Goal: Task Accomplishment & Management: Manage account settings

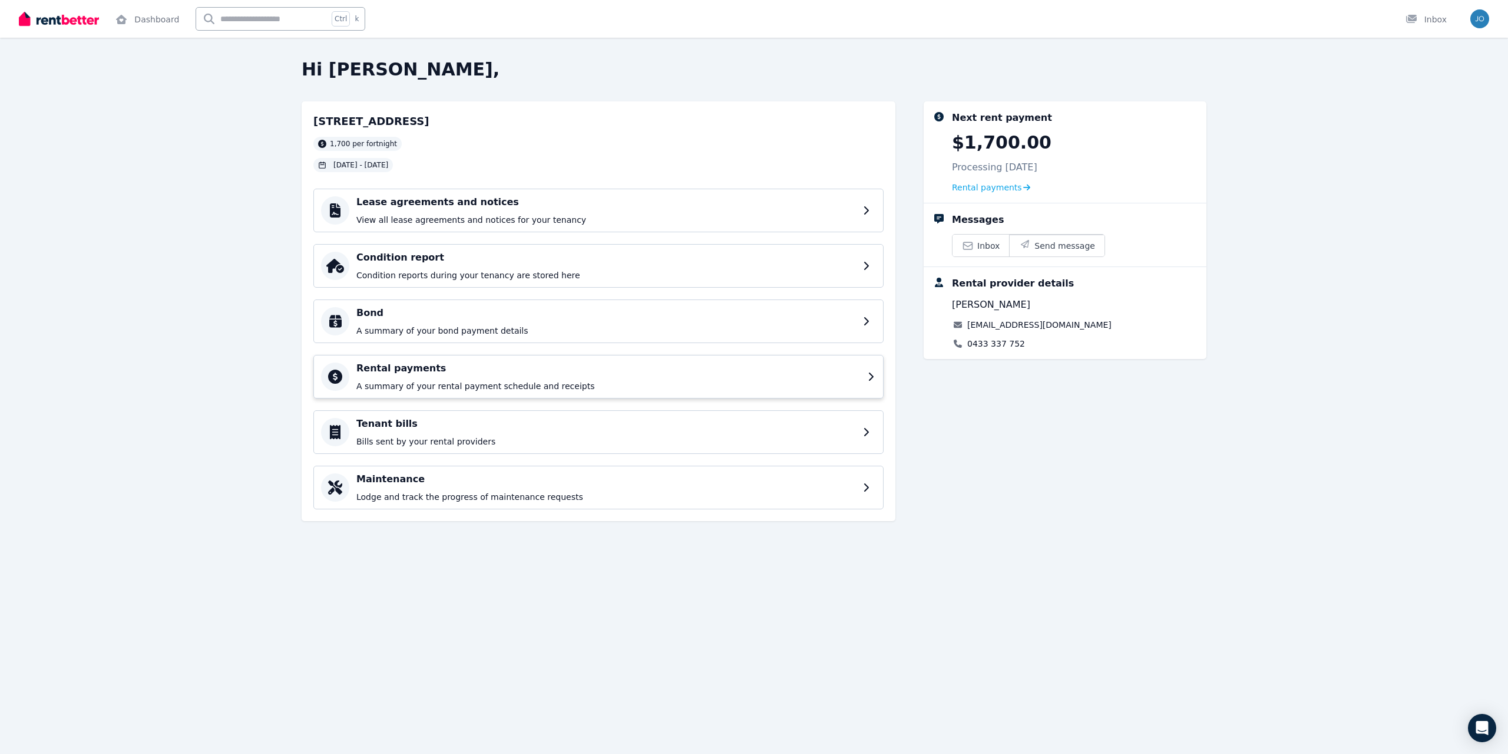
click at [543, 375] on div "Rental payments A summary of your rental payment schedule and receipts" at bounding box center [608, 376] width 504 height 31
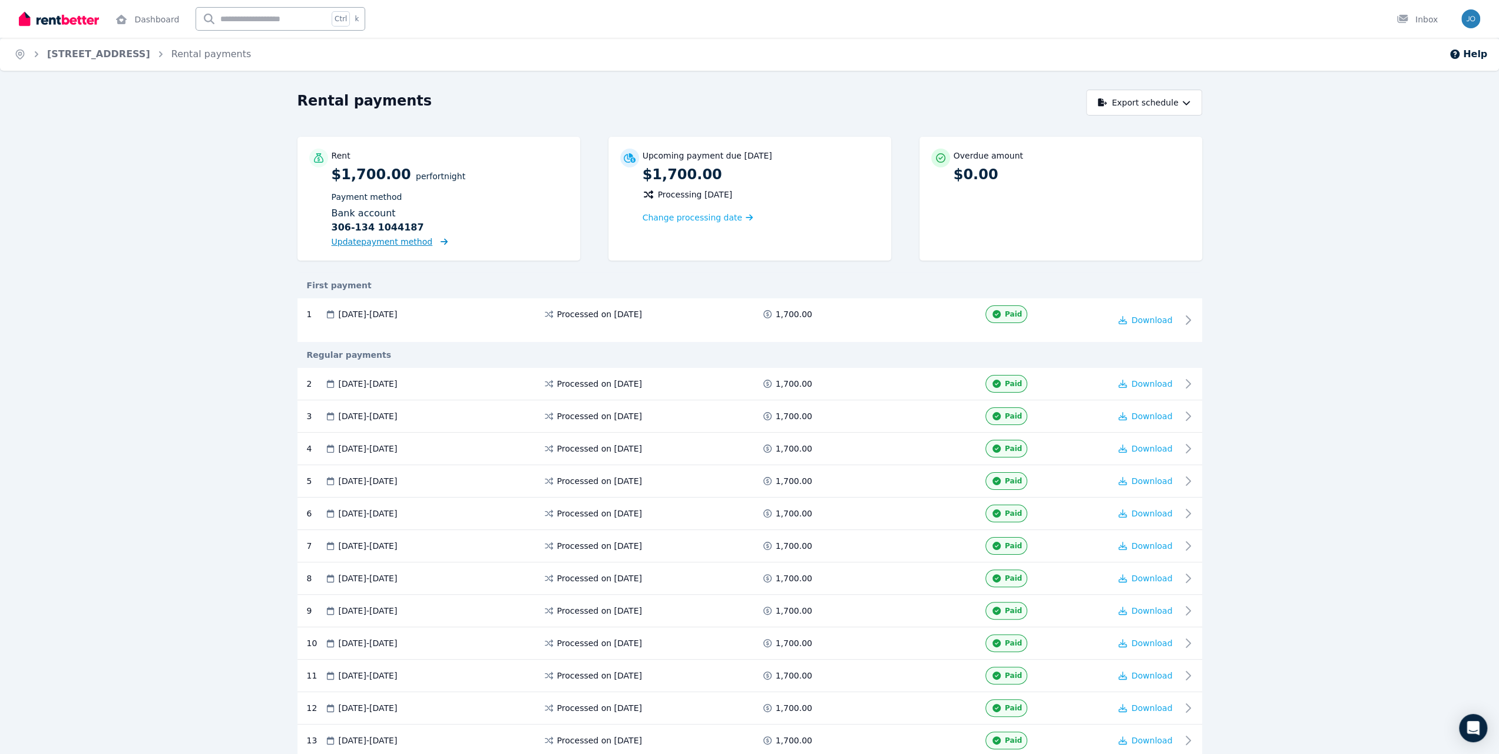
click at [414, 246] on span "Update payment method" at bounding box center [382, 241] width 101 height 9
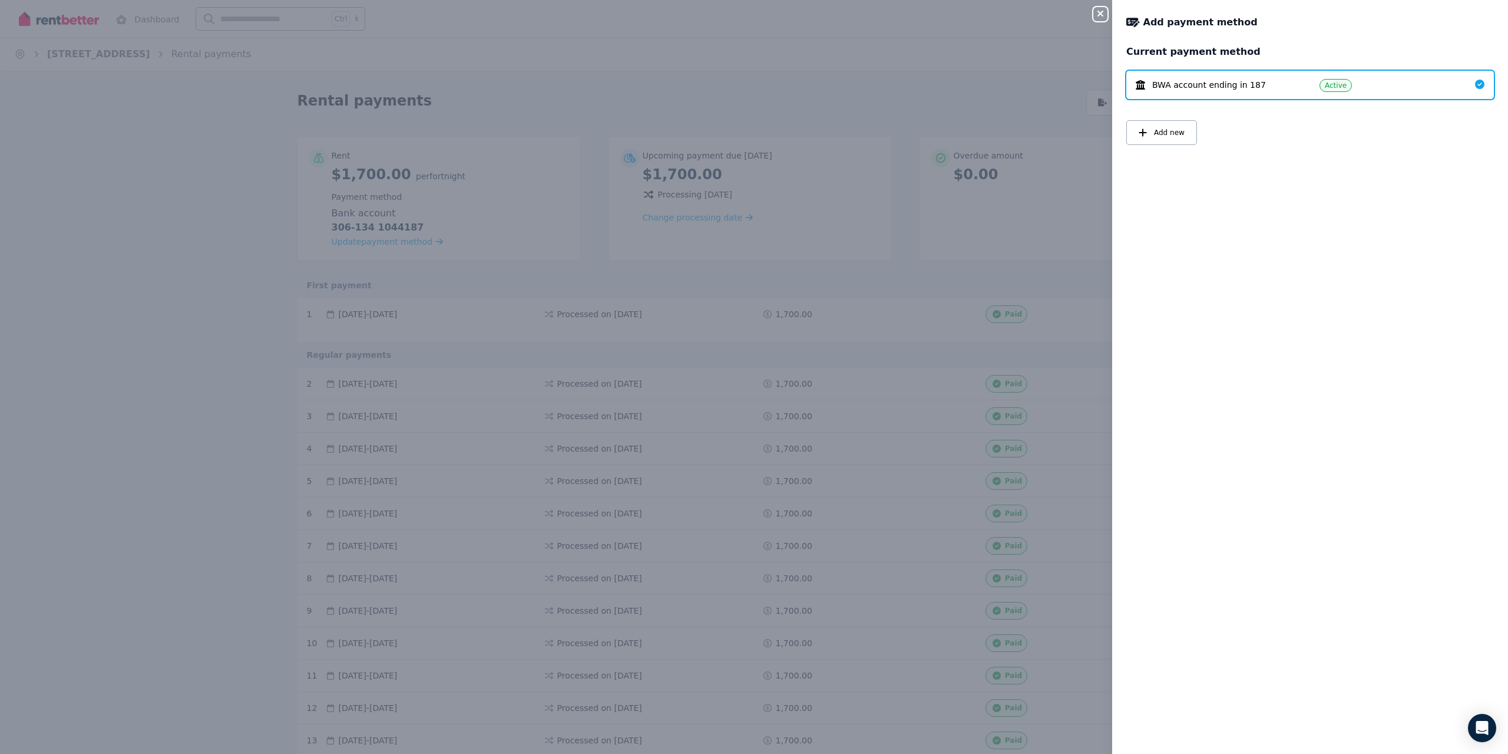
click at [1193, 86] on span "BWA account ending in 187" at bounding box center [1209, 85] width 114 height 12
click at [1362, 91] on div "Active" at bounding box center [1388, 85] width 137 height 14
click at [1387, 71] on div "BWA account ending in 187 Active" at bounding box center [1310, 85] width 368 height 28
click at [1420, 149] on div "Current payment method BWA account ending in 187 Active Add new" at bounding box center [1310, 111] width 368 height 133
drag, startPoint x: 941, startPoint y: 80, endPoint x: 872, endPoint y: 96, distance: 70.7
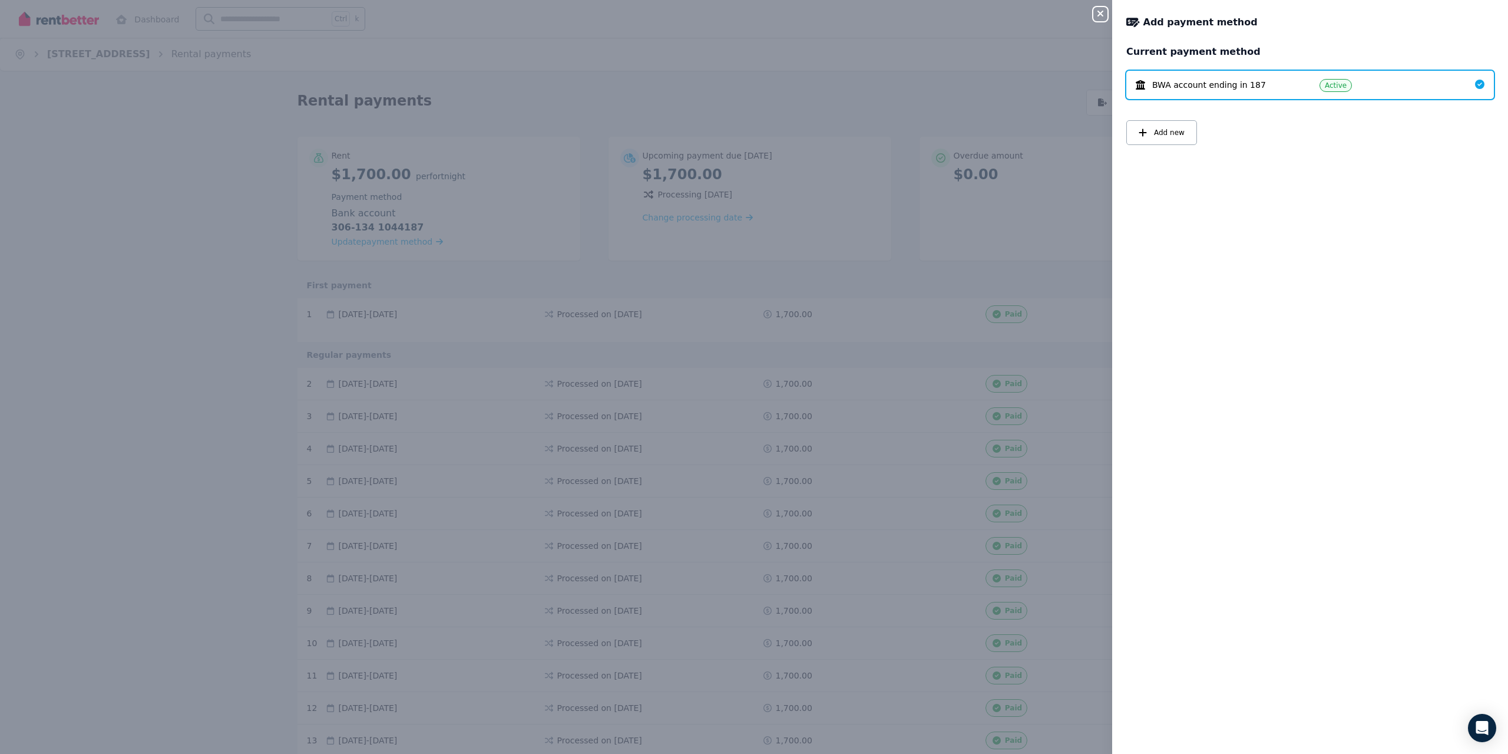
click at [940, 81] on div "Close panel Add payment method Current payment method BWA account ending in 187…" at bounding box center [754, 377] width 1508 height 754
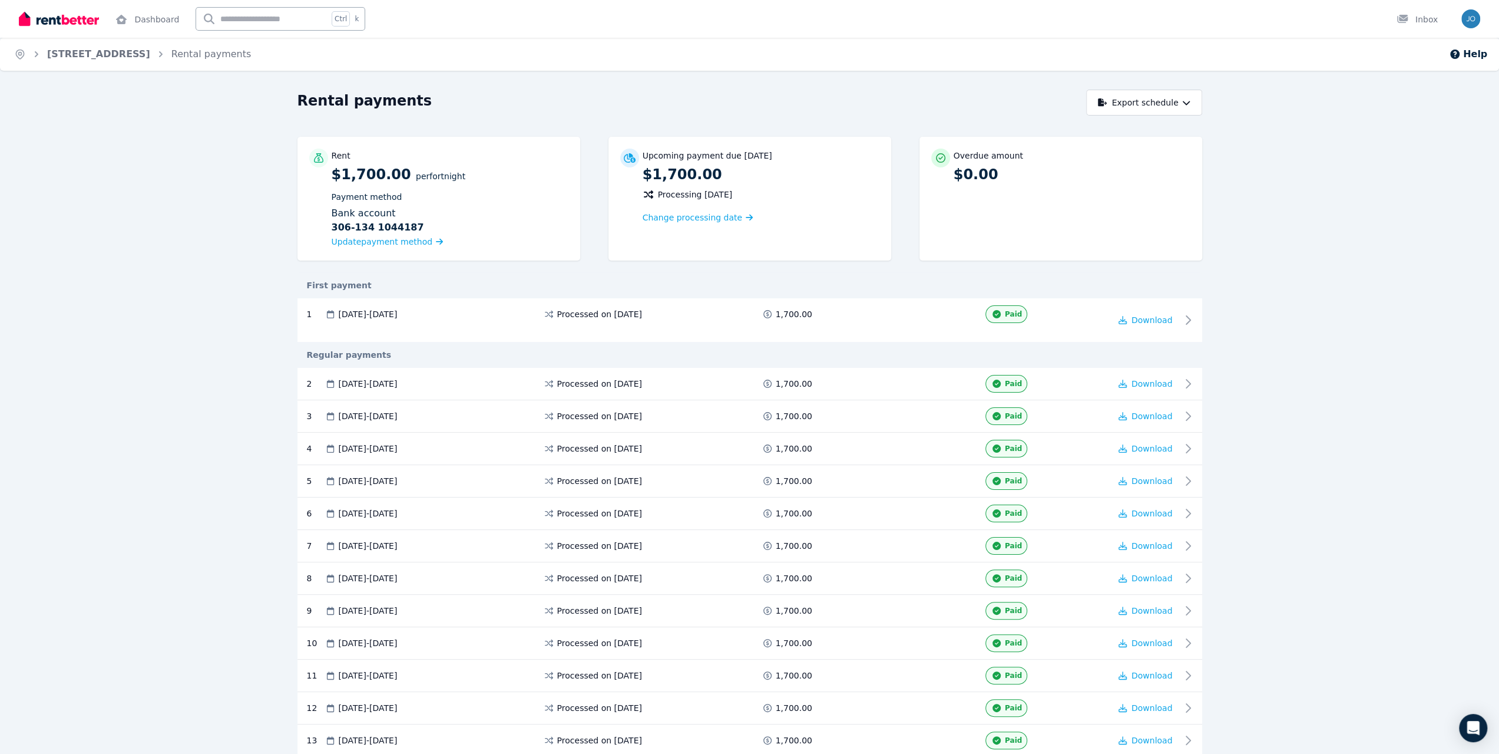
click at [761, 191] on div "Upcoming payment due [DATE] $1,700.00 Processing [DATE] Change processing date" at bounding box center [761, 186] width 237 height 76
click at [701, 215] on span "Change processing date" at bounding box center [693, 218] width 100 height 12
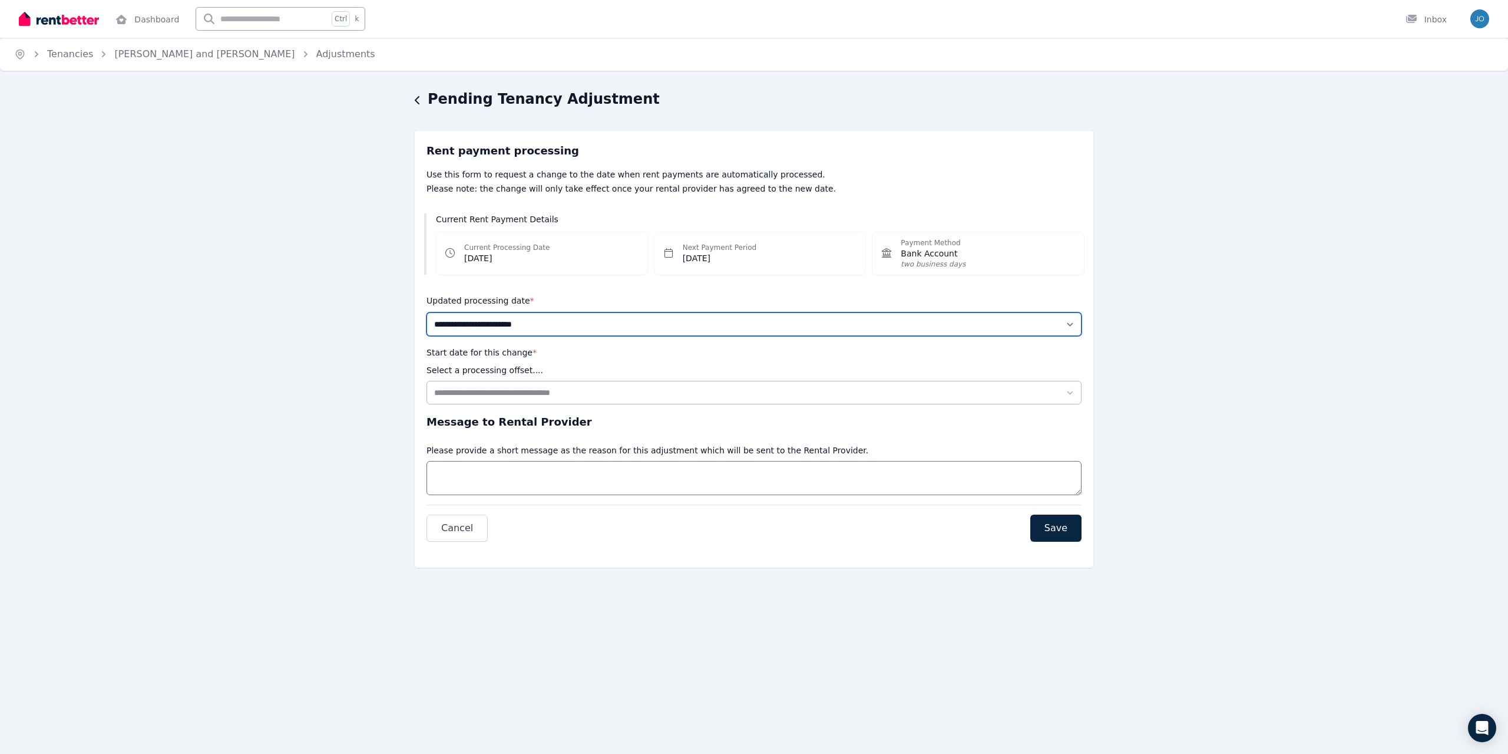
click at [563, 326] on select "**********" at bounding box center [754, 324] width 655 height 24
click at [344, 287] on div "**********" at bounding box center [754, 345] width 1508 height 511
click at [937, 250] on span "Bank Account" at bounding box center [933, 253] width 65 height 12
click at [320, 256] on div "**********" at bounding box center [754, 345] width 1508 height 511
click at [415, 101] on icon "button" at bounding box center [418, 99] width 6 height 9
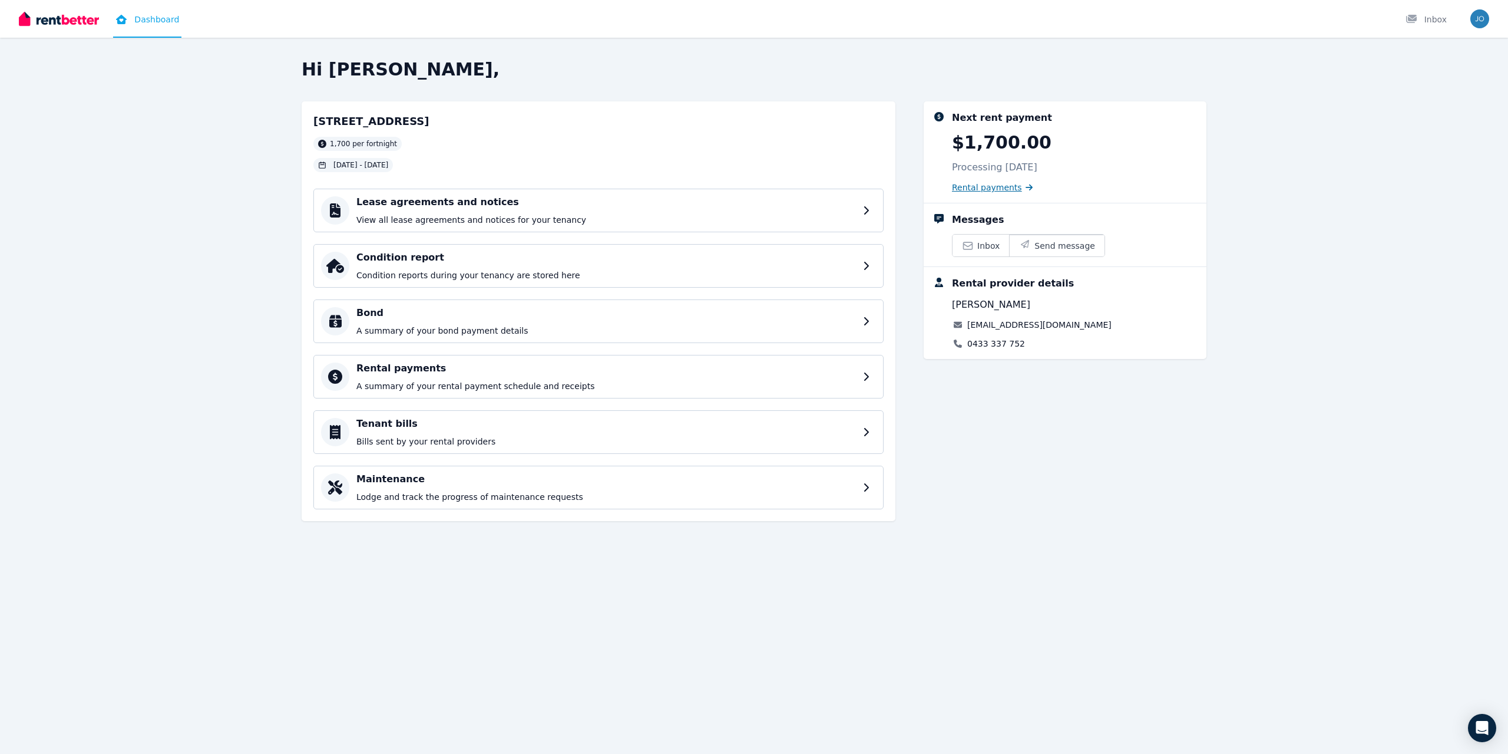
click at [983, 187] on span "Rental payments" at bounding box center [987, 187] width 70 height 12
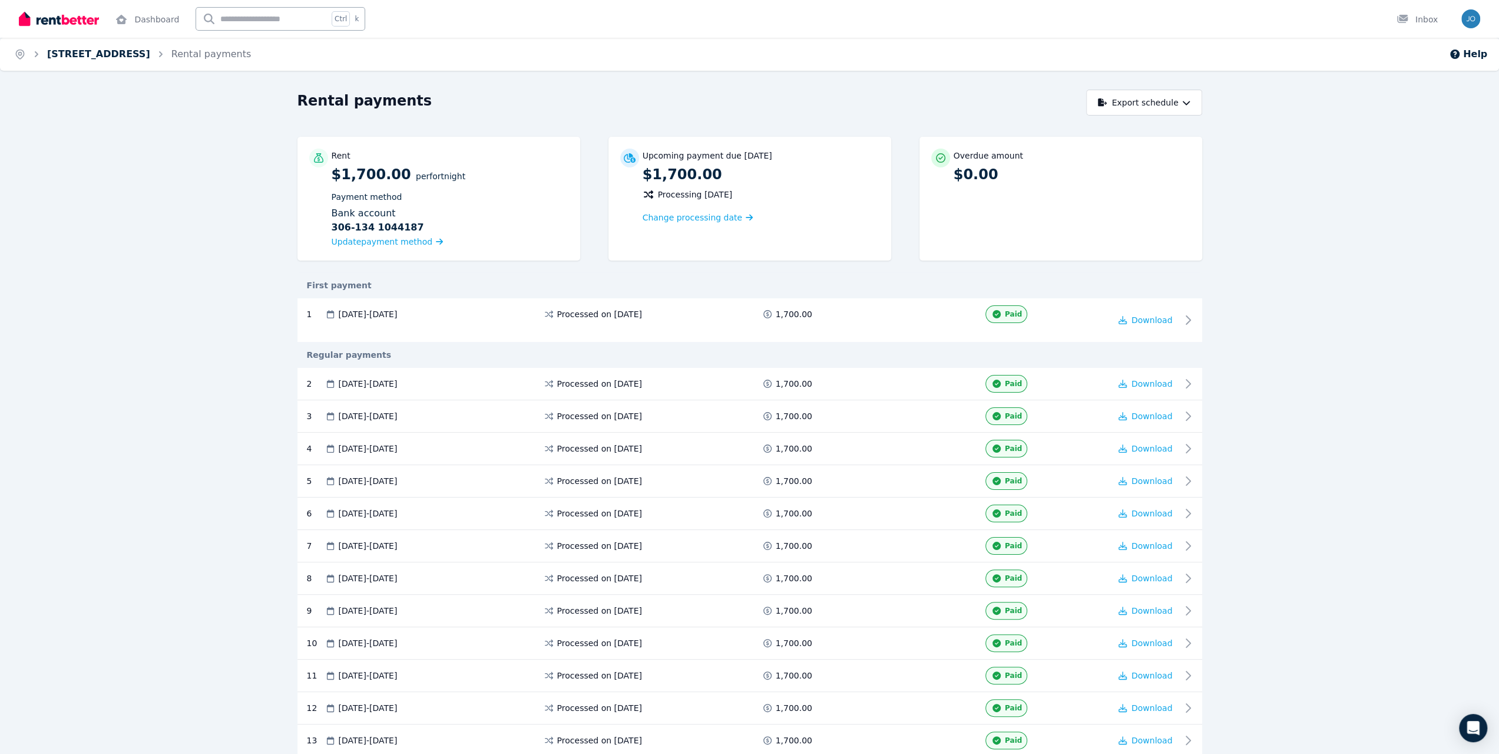
click at [134, 54] on link "[STREET_ADDRESS]" at bounding box center [98, 53] width 103 height 11
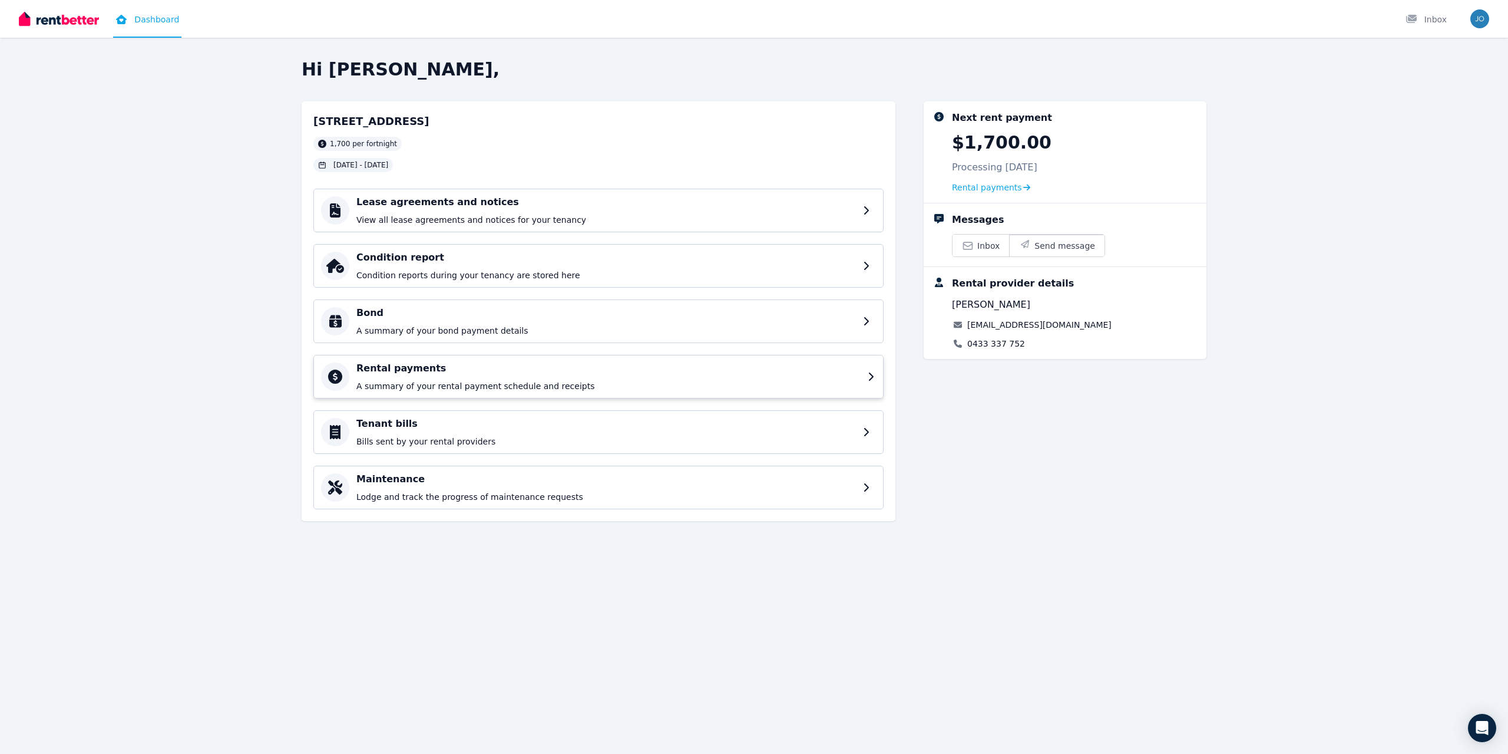
click at [487, 376] on div "Rental payments A summary of your rental payment schedule and receipts" at bounding box center [608, 376] width 504 height 31
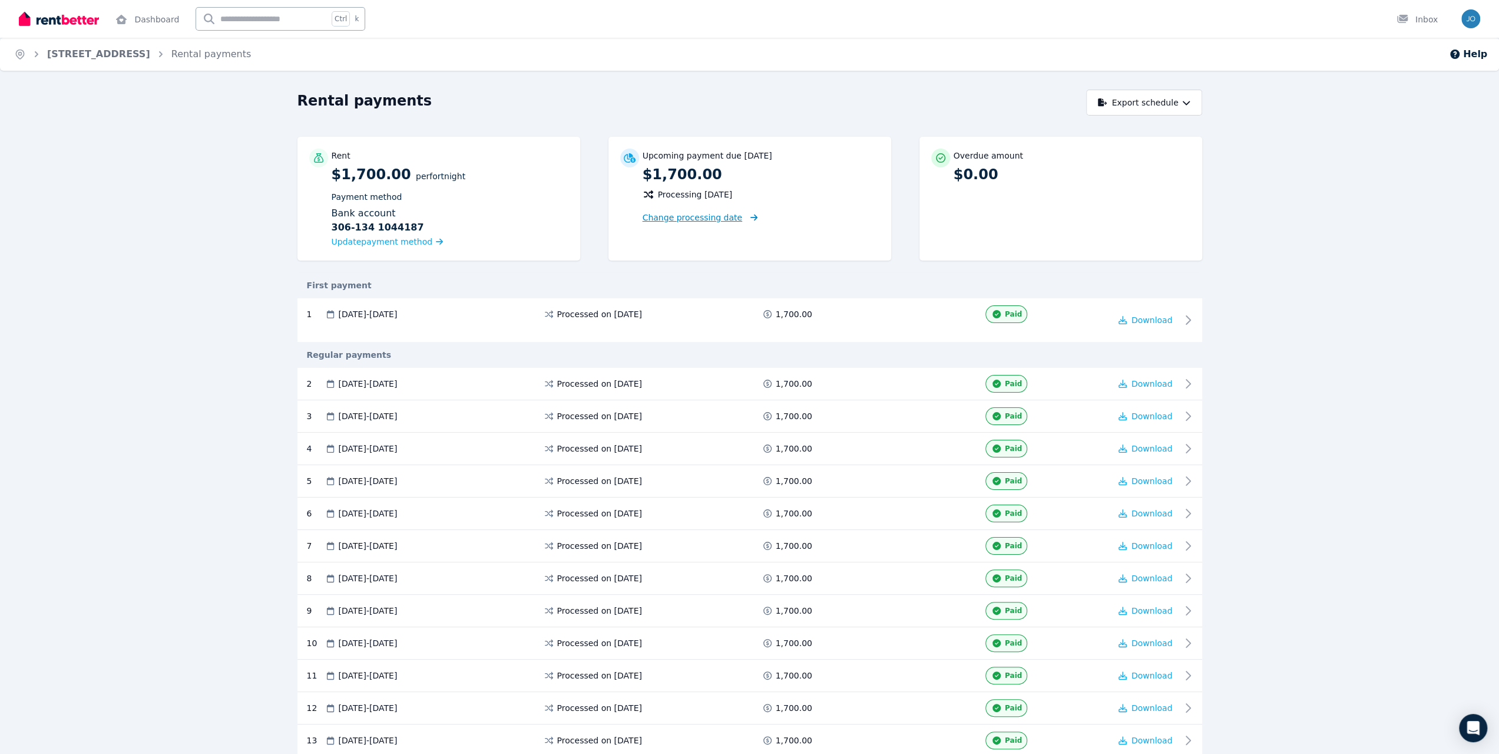
click at [685, 215] on span "Change processing date" at bounding box center [693, 218] width 100 height 12
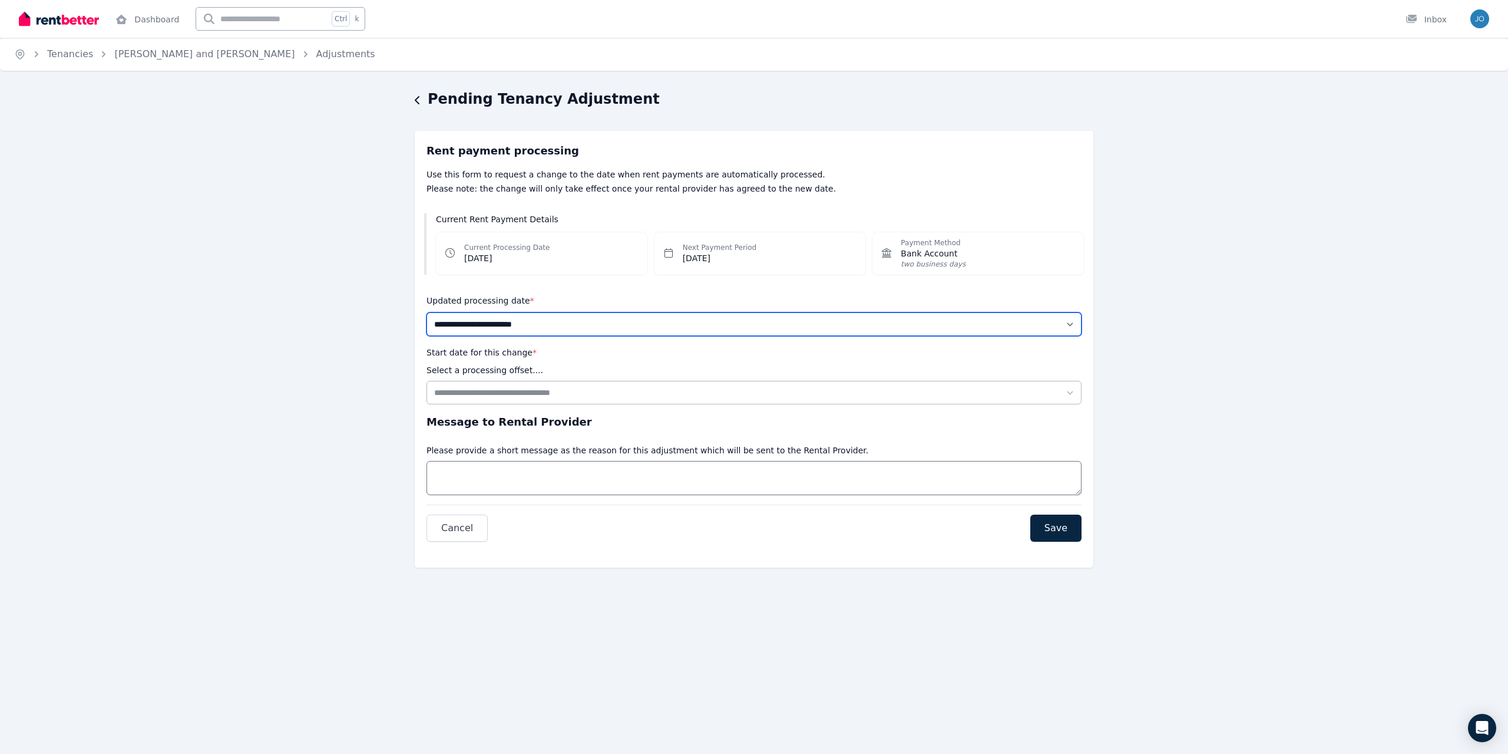
click at [526, 327] on select "**********" at bounding box center [754, 324] width 655 height 24
click at [322, 275] on div "**********" at bounding box center [754, 345] width 1508 height 511
click at [467, 525] on span "Cancel" at bounding box center [457, 528] width 32 height 14
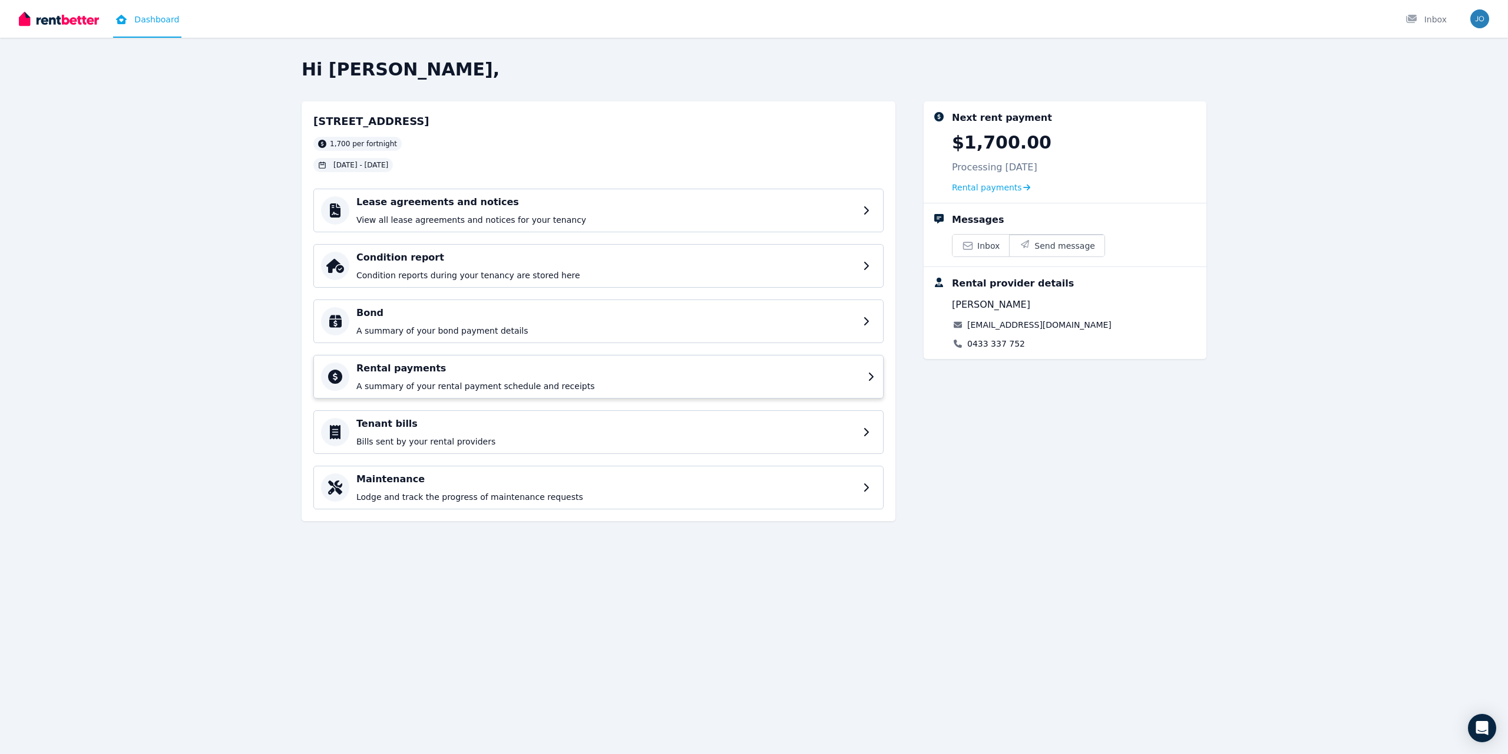
click at [390, 361] on h4 "Rental payments" at bounding box center [608, 368] width 504 height 14
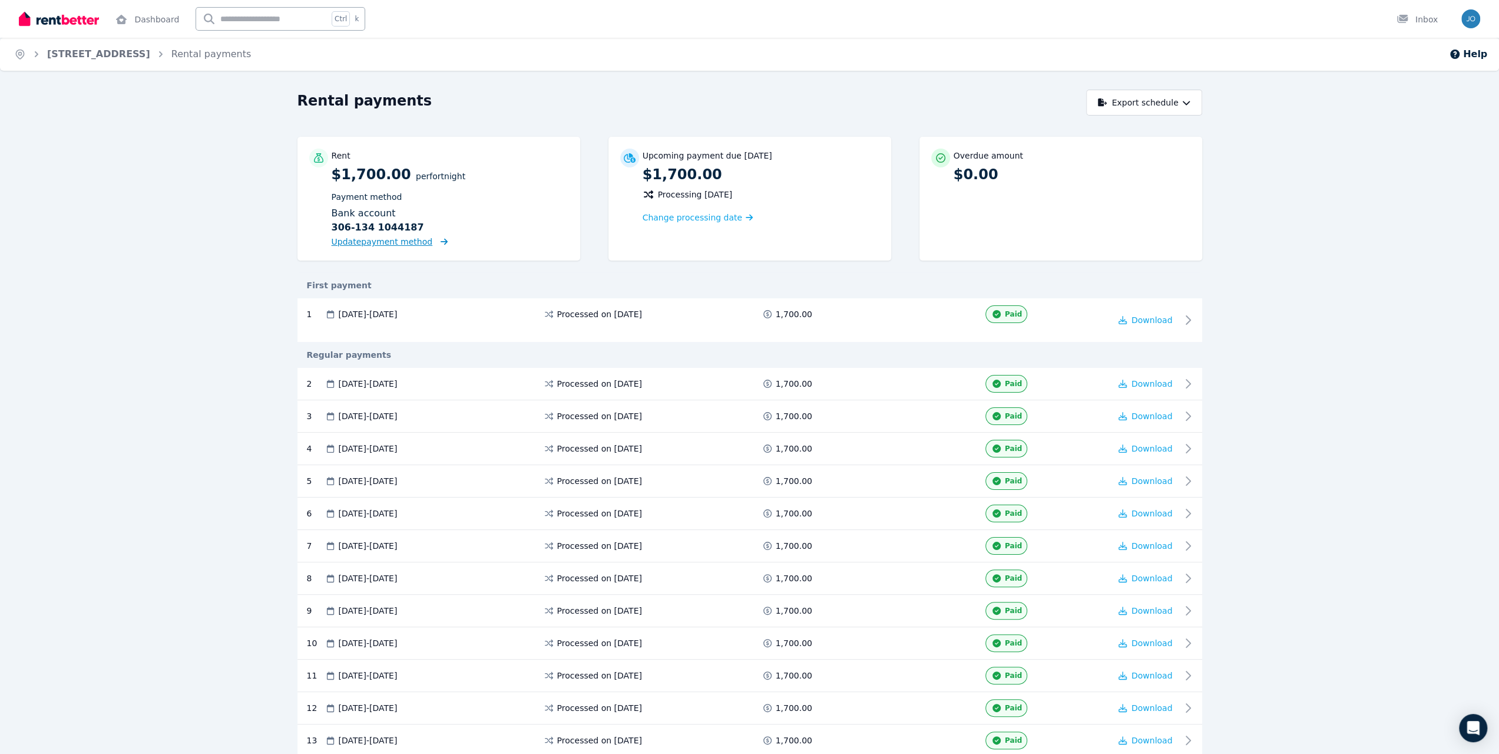
click at [399, 247] on span "Update payment method" at bounding box center [390, 241] width 117 height 11
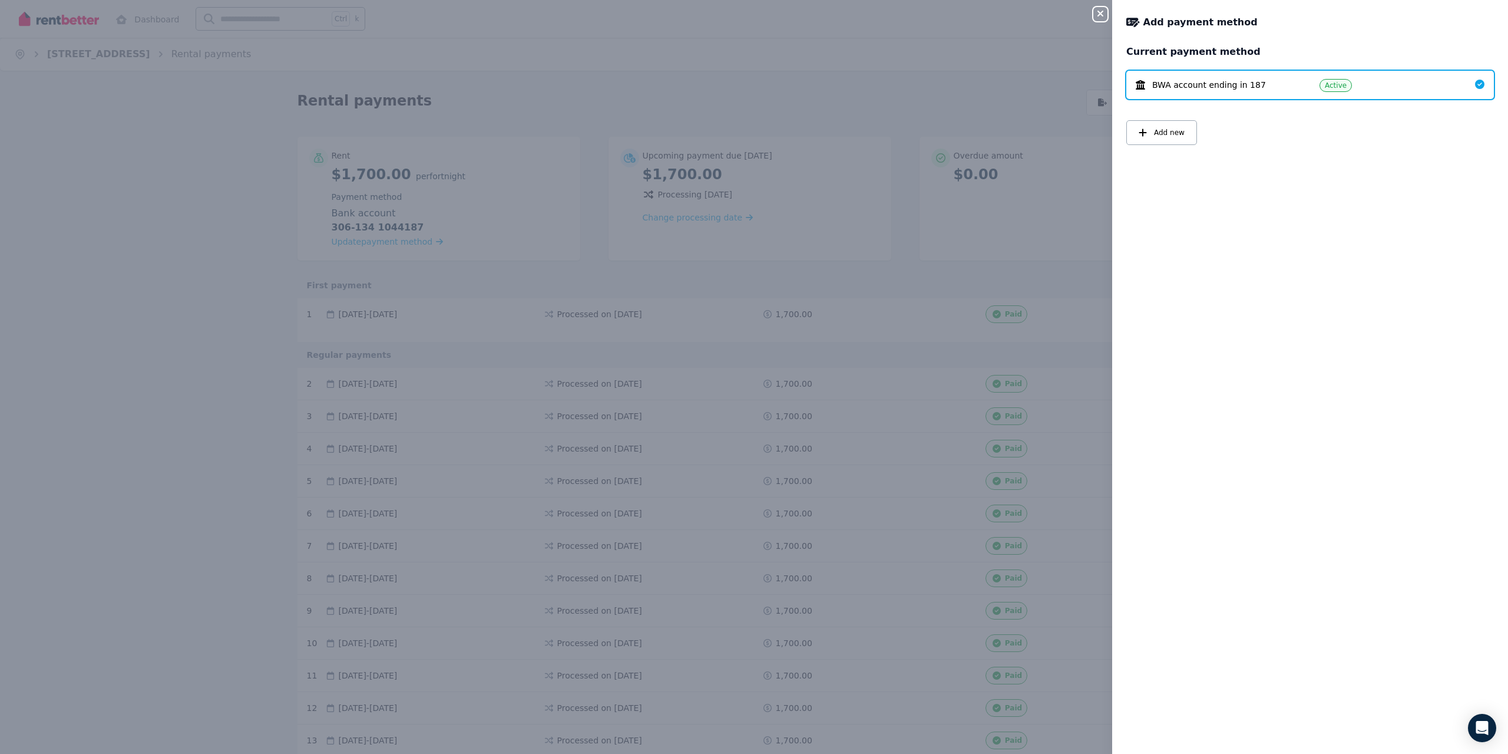
click at [1205, 81] on span "BWA account ending in 187" at bounding box center [1209, 85] width 114 height 12
click at [1154, 81] on span "BWA account ending in 187" at bounding box center [1209, 85] width 114 height 12
click at [1475, 85] on icon at bounding box center [1479, 84] width 9 height 9
click at [1032, 85] on div "Close panel Add payment method Current payment method BWA account ending in 187…" at bounding box center [754, 377] width 1508 height 754
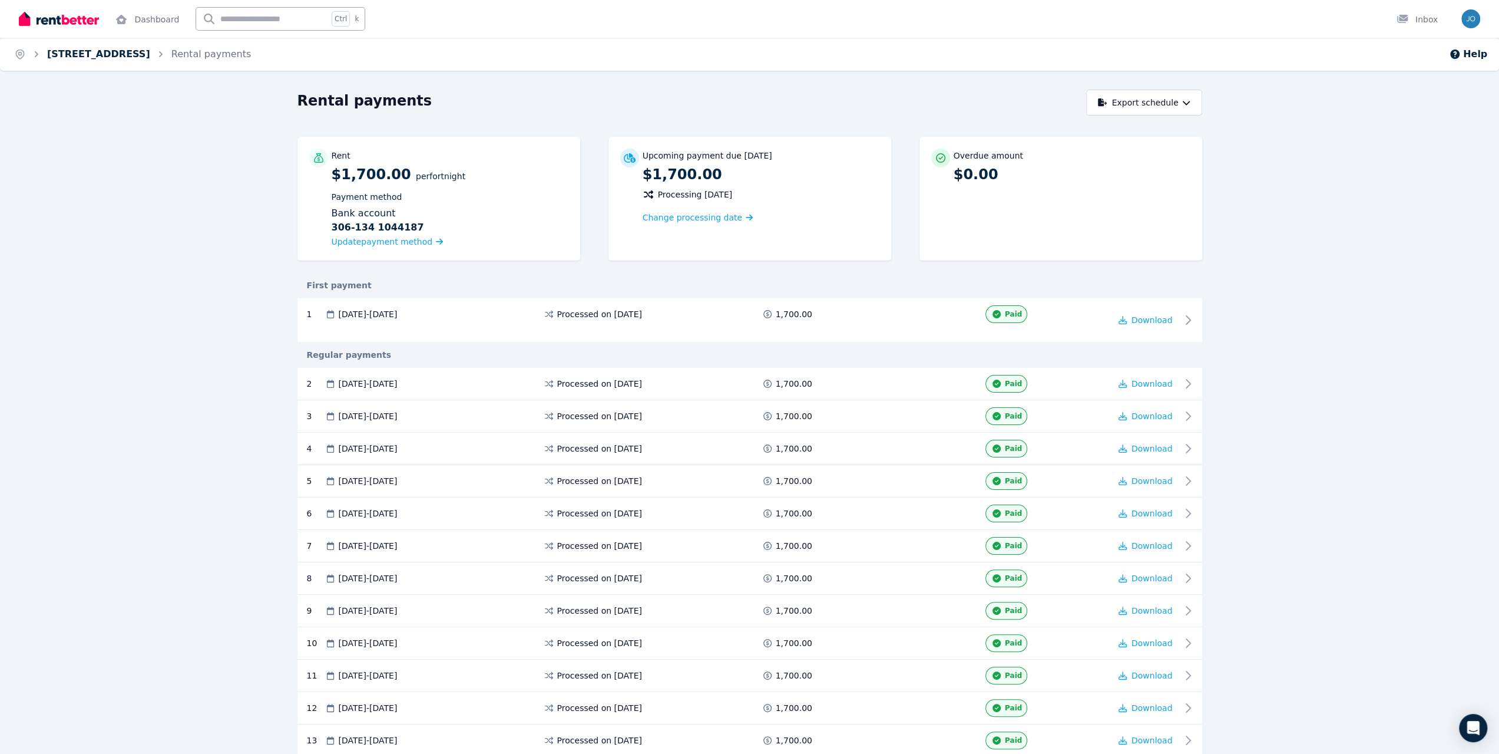
click at [75, 60] on link "[STREET_ADDRESS]" at bounding box center [98, 53] width 103 height 11
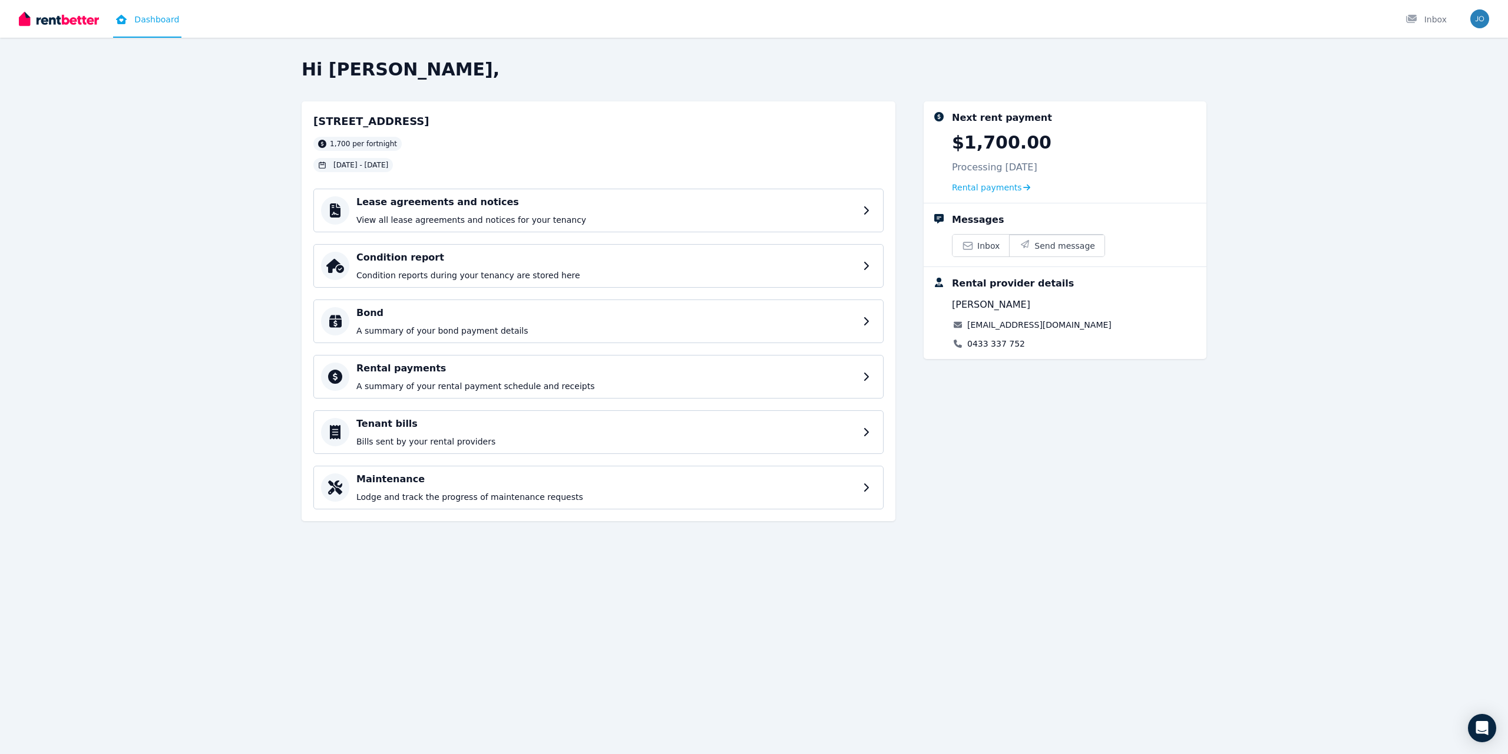
click at [1347, 293] on div "Hi [PERSON_NAME], 31 [PERSON_NAME] Dr, Witchcliffe 1,700 per fortnight [DATE] -…" at bounding box center [754, 306] width 1508 height 495
click at [1482, 21] on img "button" at bounding box center [1479, 18] width 19 height 19
click at [1431, 127] on link "Account" at bounding box center [1411, 124] width 71 height 21
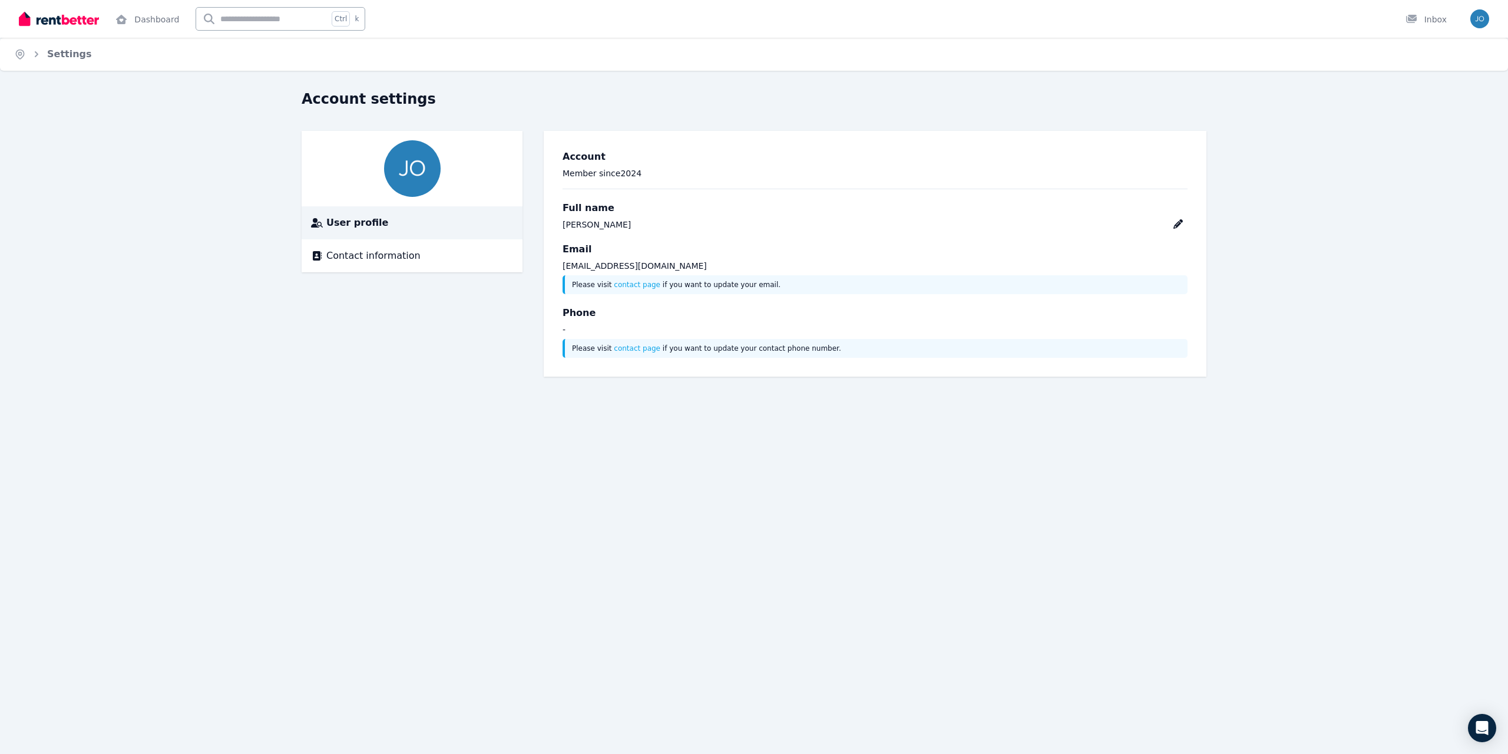
click at [351, 227] on span "User profile" at bounding box center [357, 223] width 62 height 14
